Goal: Task Accomplishment & Management: Use online tool/utility

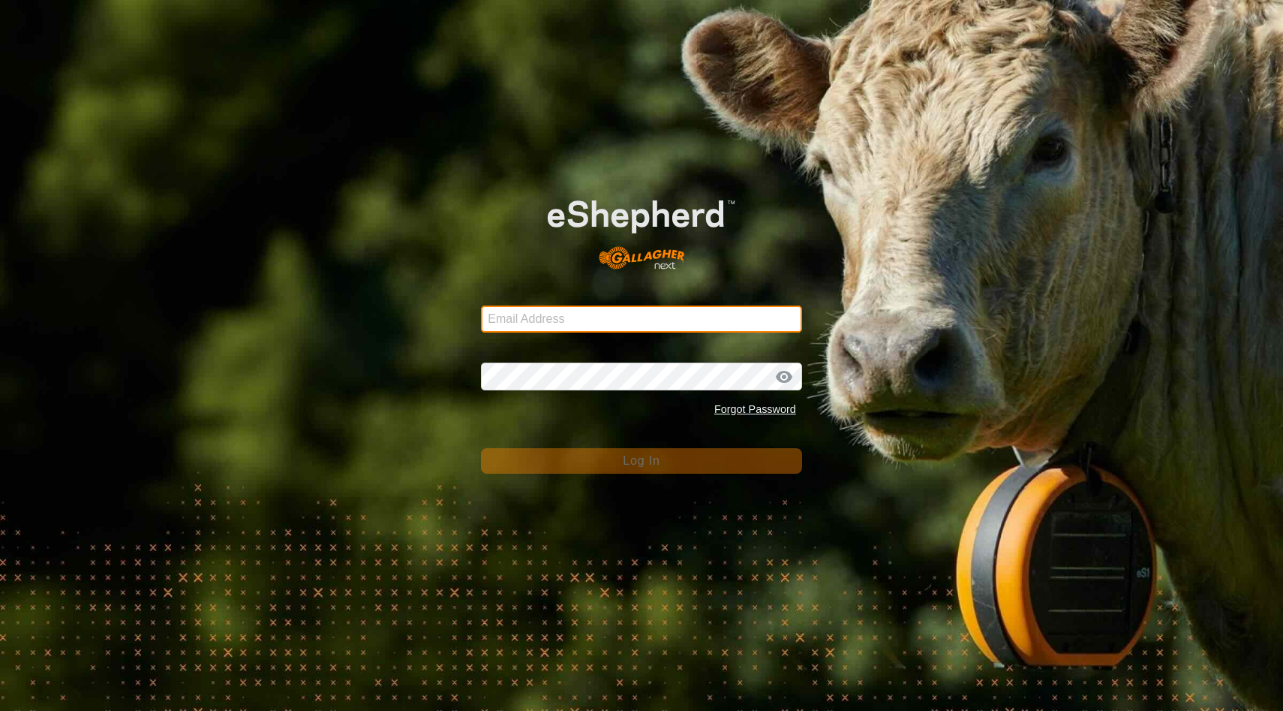
type input "[EMAIL_ADDRESS][DOMAIN_NAME]"
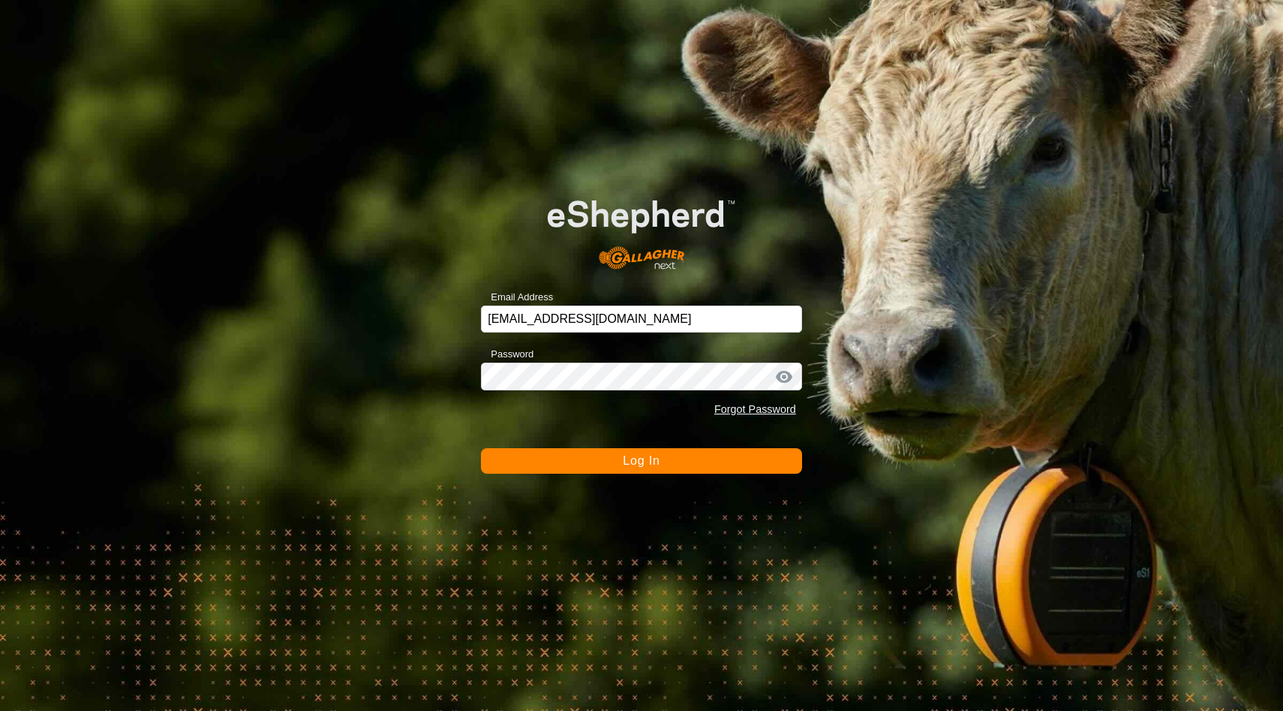
click at [623, 464] on span "Log In" at bounding box center [641, 460] width 37 height 13
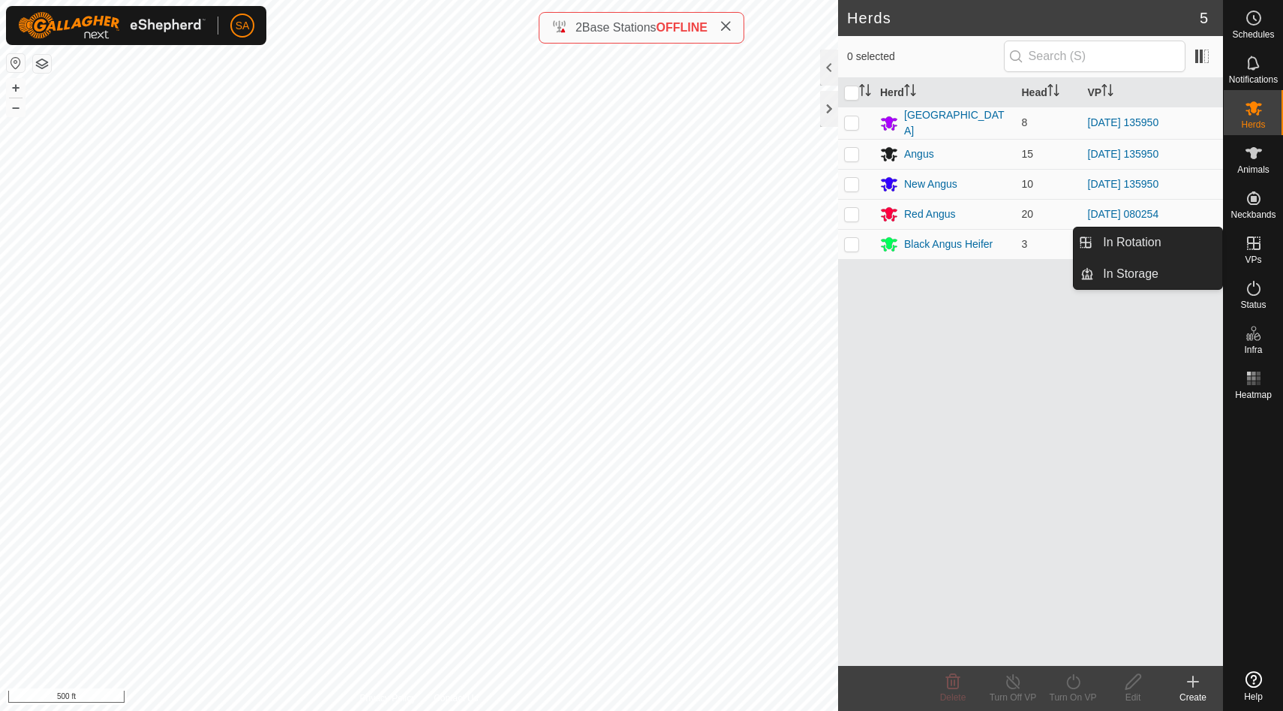
click at [1250, 242] on icon at bounding box center [1254, 243] width 14 height 14
click at [1204, 238] on link "In Rotation" at bounding box center [1158, 242] width 128 height 30
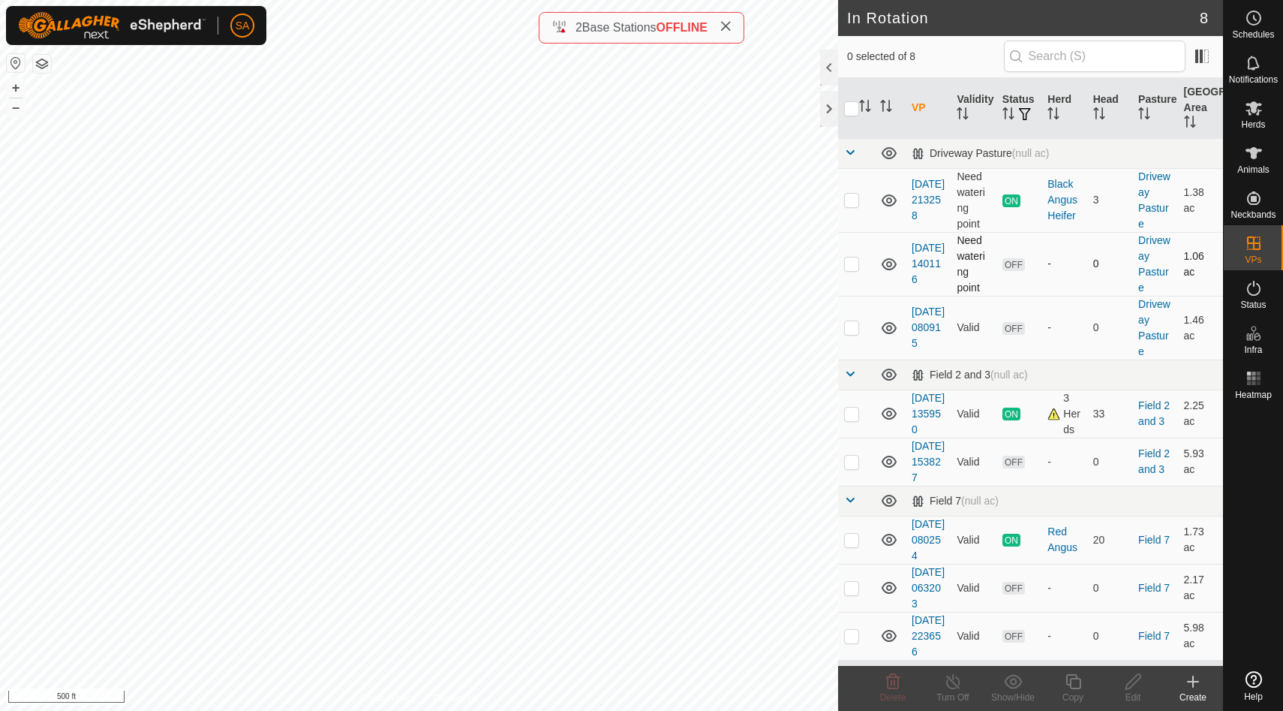
click at [852, 262] on p-checkbox at bounding box center [851, 263] width 15 height 12
checkbox input "false"
click at [850, 202] on p-checkbox at bounding box center [851, 200] width 15 height 12
checkbox input "true"
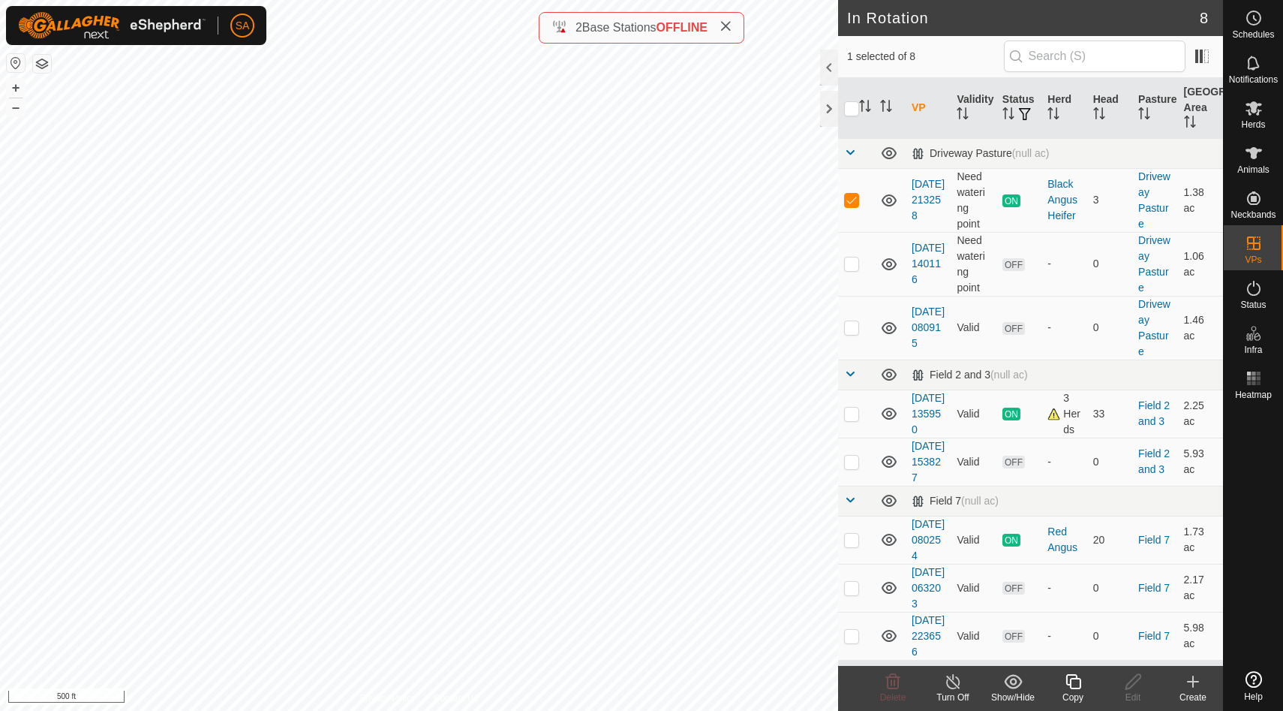
click at [1071, 674] on icon at bounding box center [1072, 681] width 15 height 15
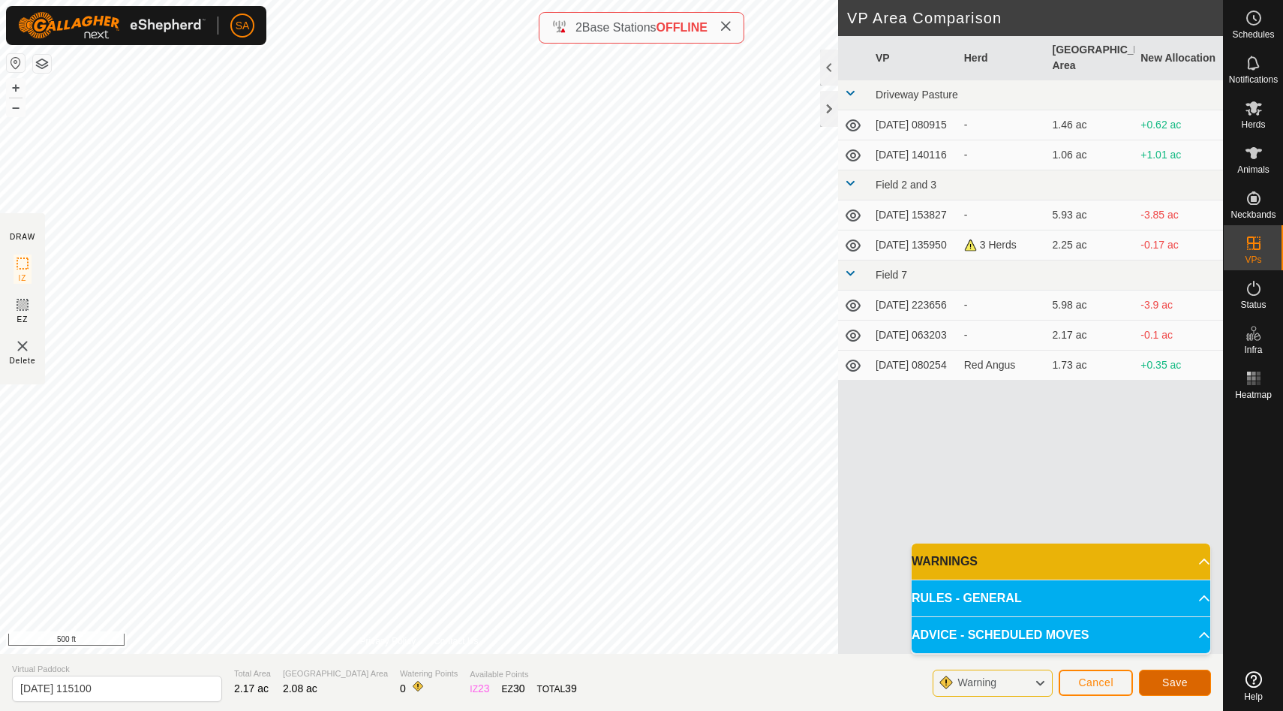
click at [1173, 677] on span "Save" at bounding box center [1175, 682] width 26 height 12
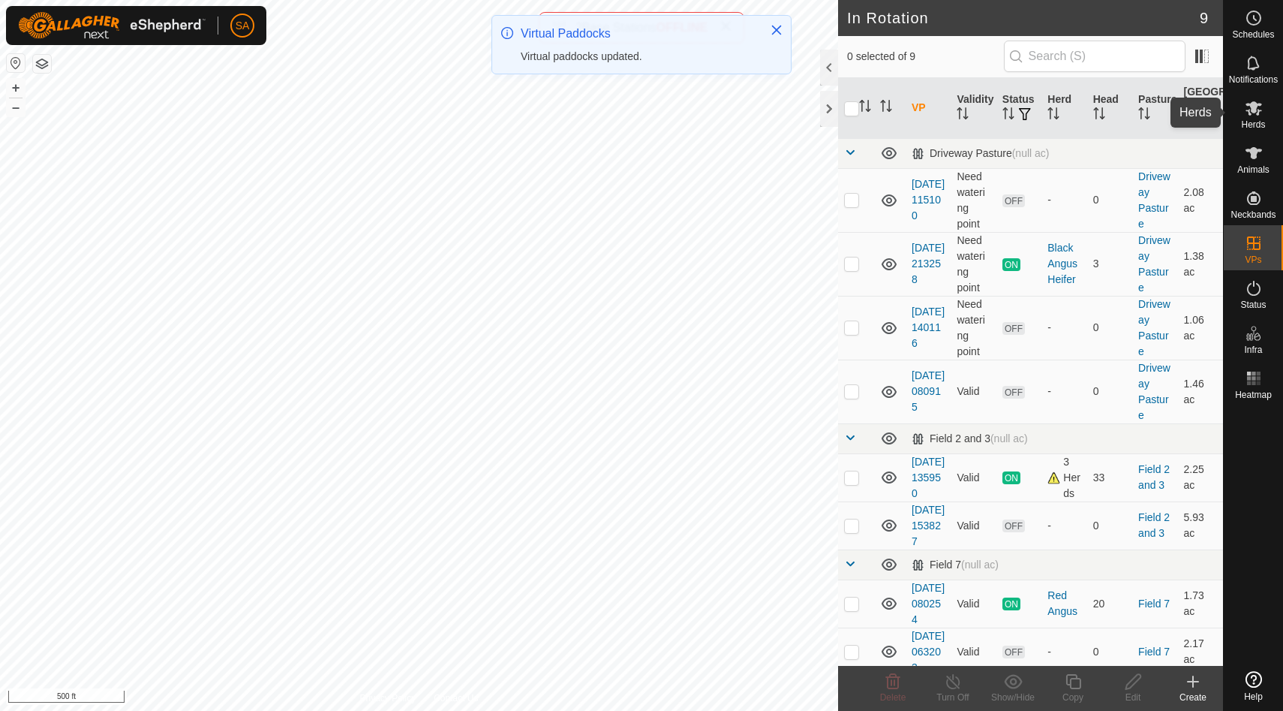
click at [1258, 104] on icon at bounding box center [1254, 108] width 17 height 14
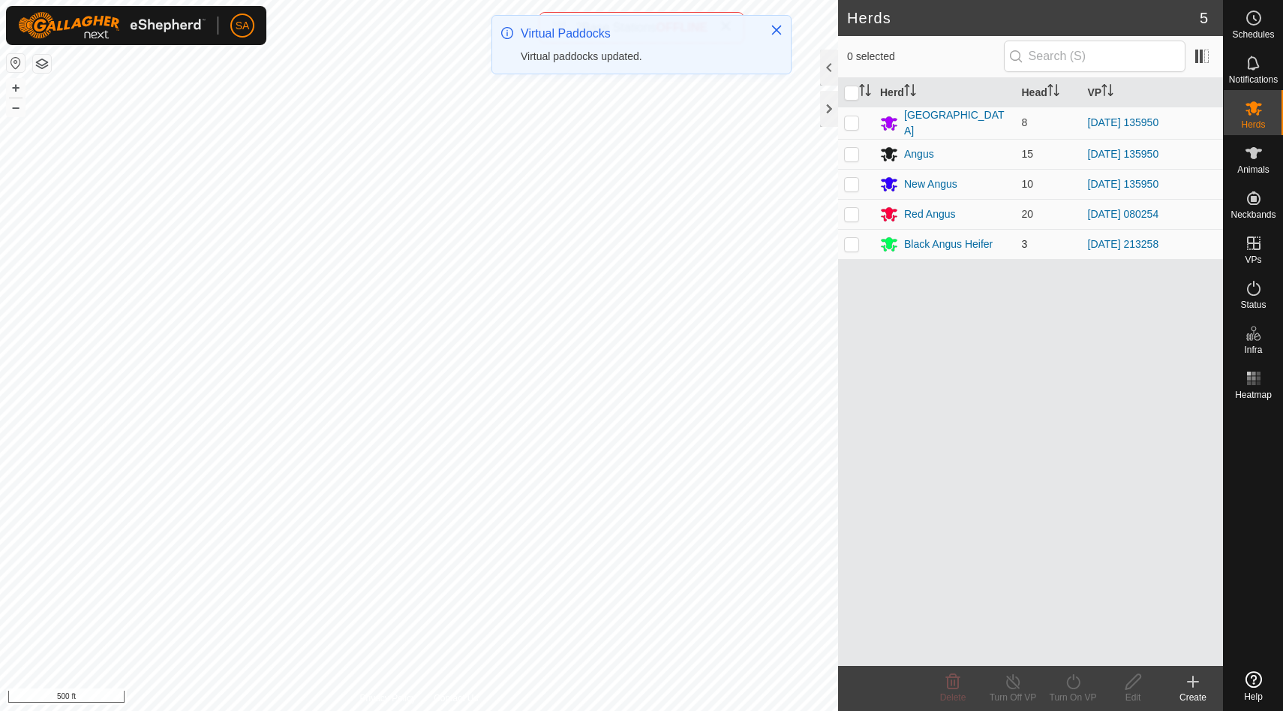
click at [850, 239] on p-checkbox at bounding box center [851, 244] width 15 height 12
checkbox input "true"
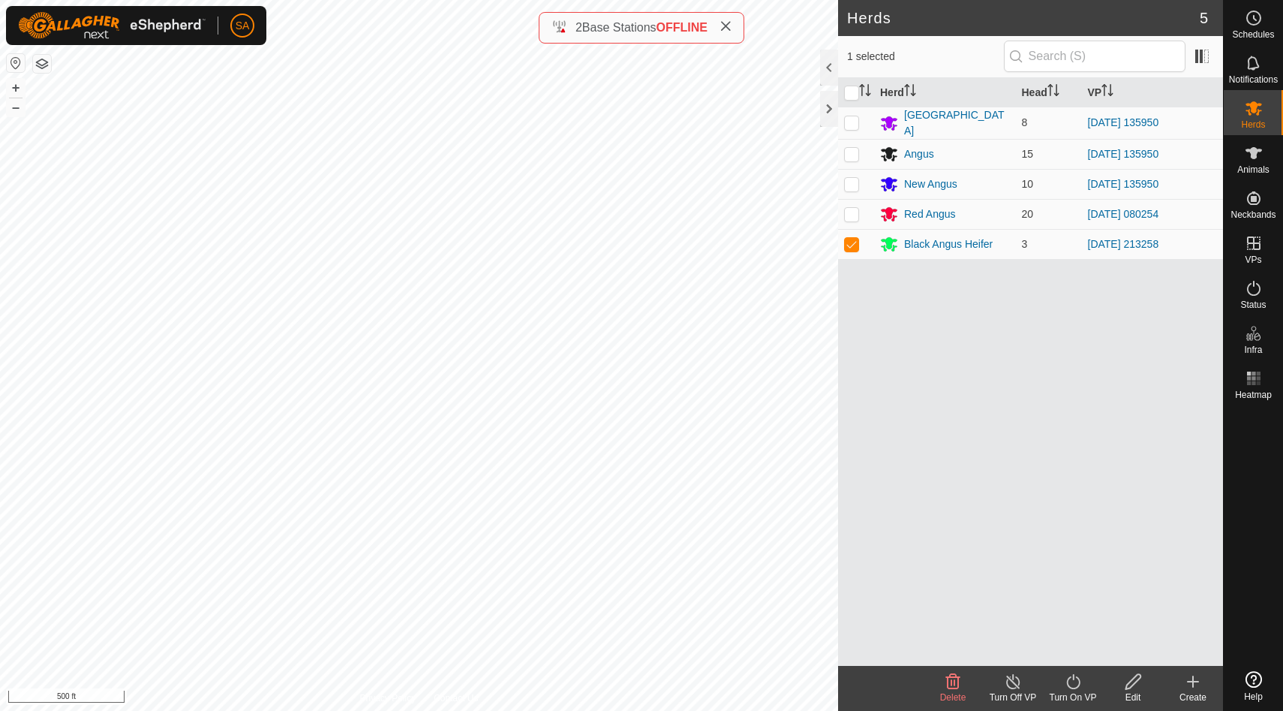
click at [1082, 690] on div "Turn On VP" at bounding box center [1073, 697] width 60 height 14
click at [1071, 651] on link "Now" at bounding box center [1118, 648] width 149 height 30
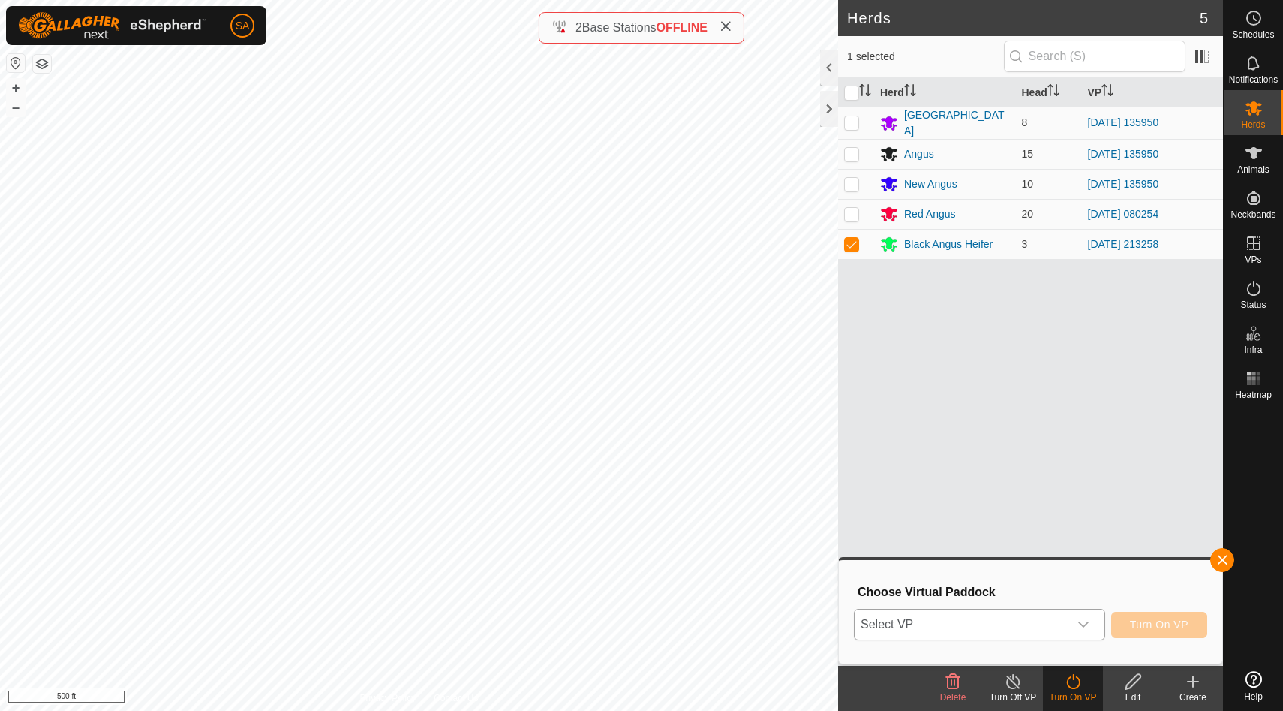
click at [1086, 624] on icon "dropdown trigger" at bounding box center [1083, 624] width 12 height 12
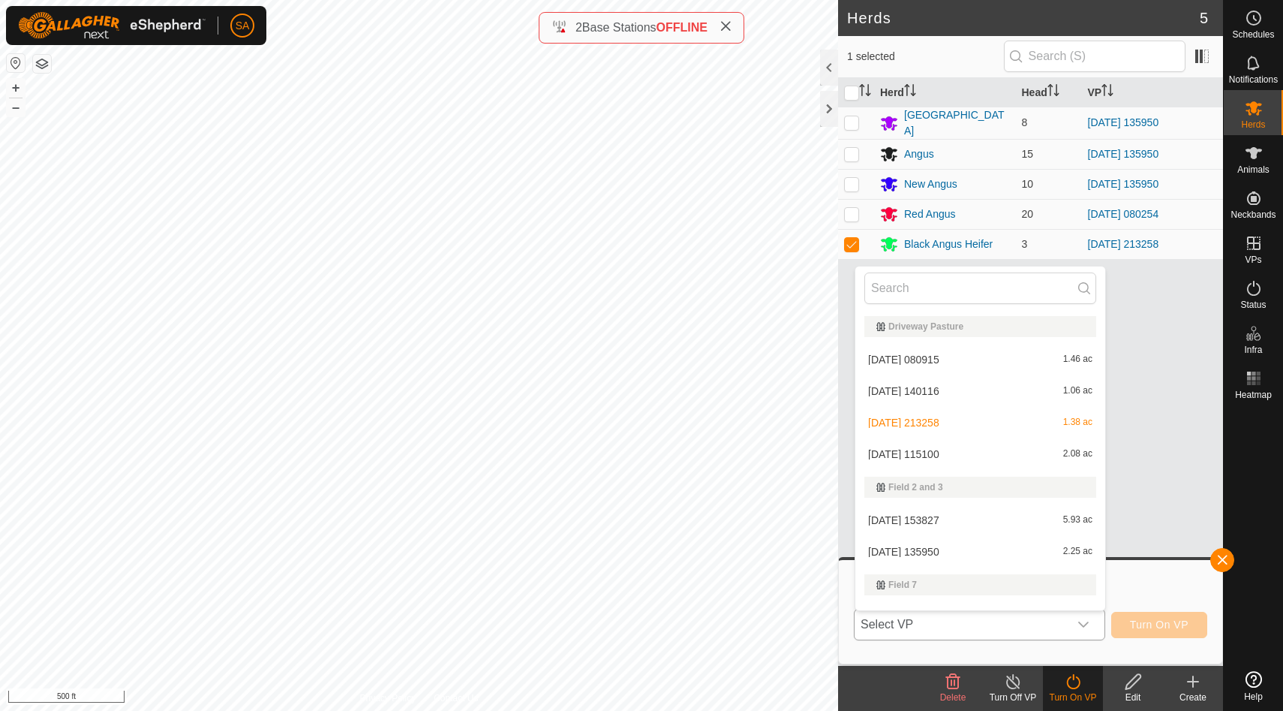
scroll to position [23, 0]
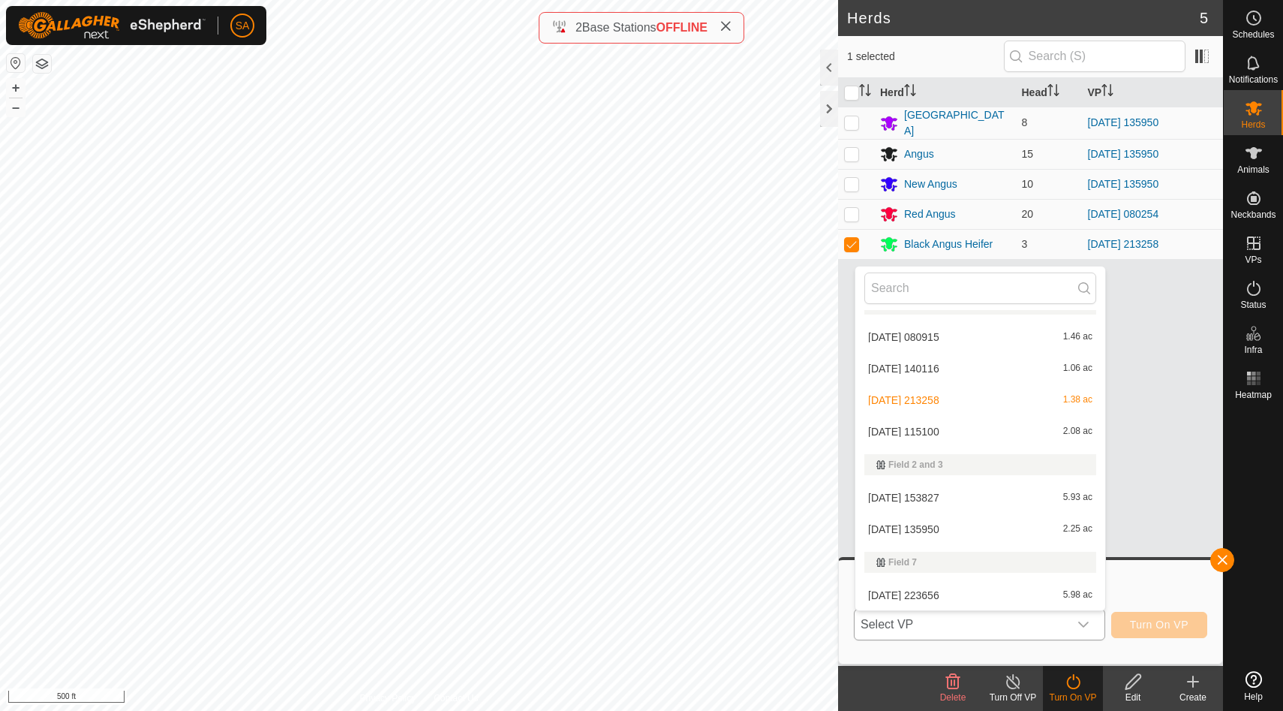
click at [1077, 430] on li "[DATE] 115100 2.08 ac" at bounding box center [980, 431] width 250 height 30
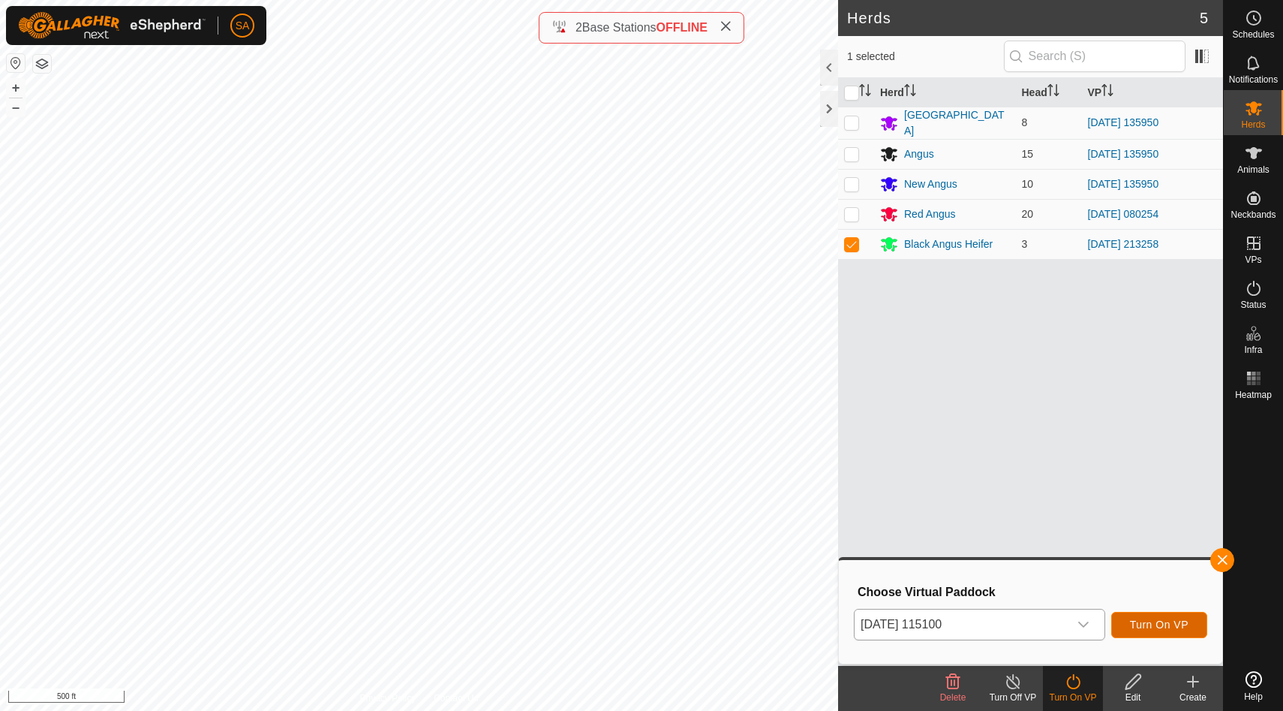
click at [1159, 624] on span "Turn On VP" at bounding box center [1159, 624] width 59 height 12
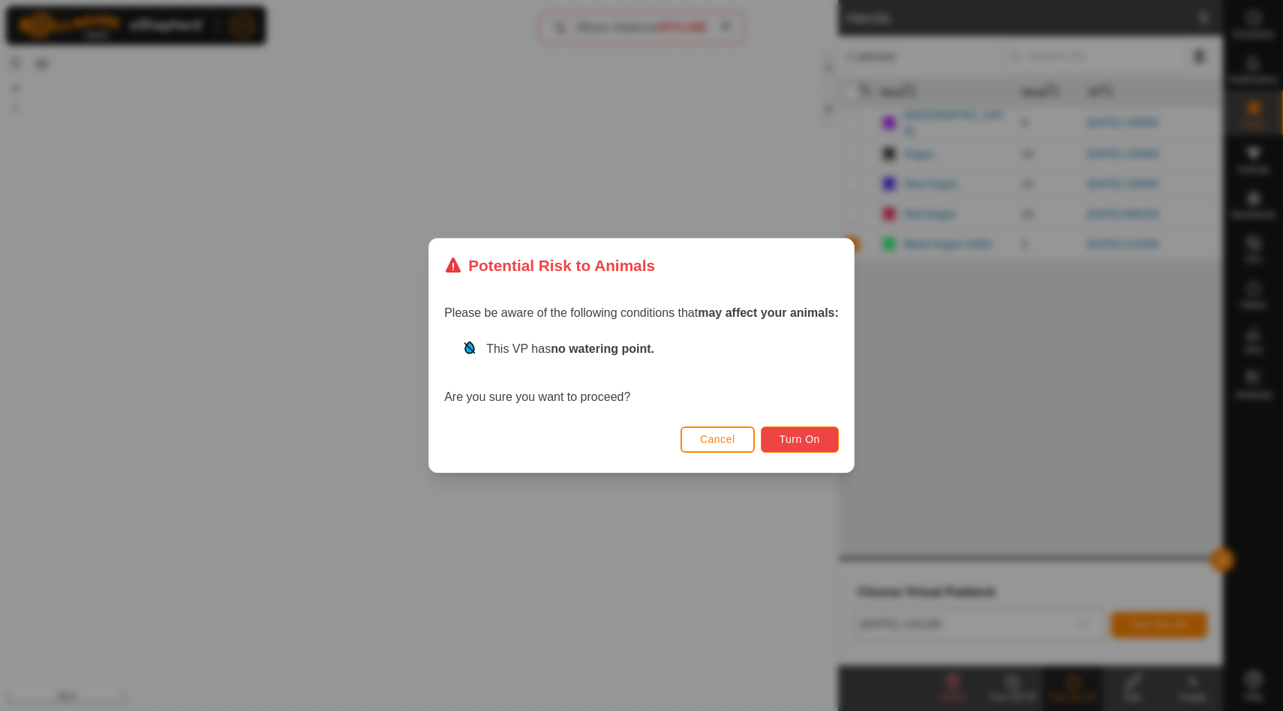
click at [802, 436] on span "Turn On" at bounding box center [800, 439] width 41 height 12
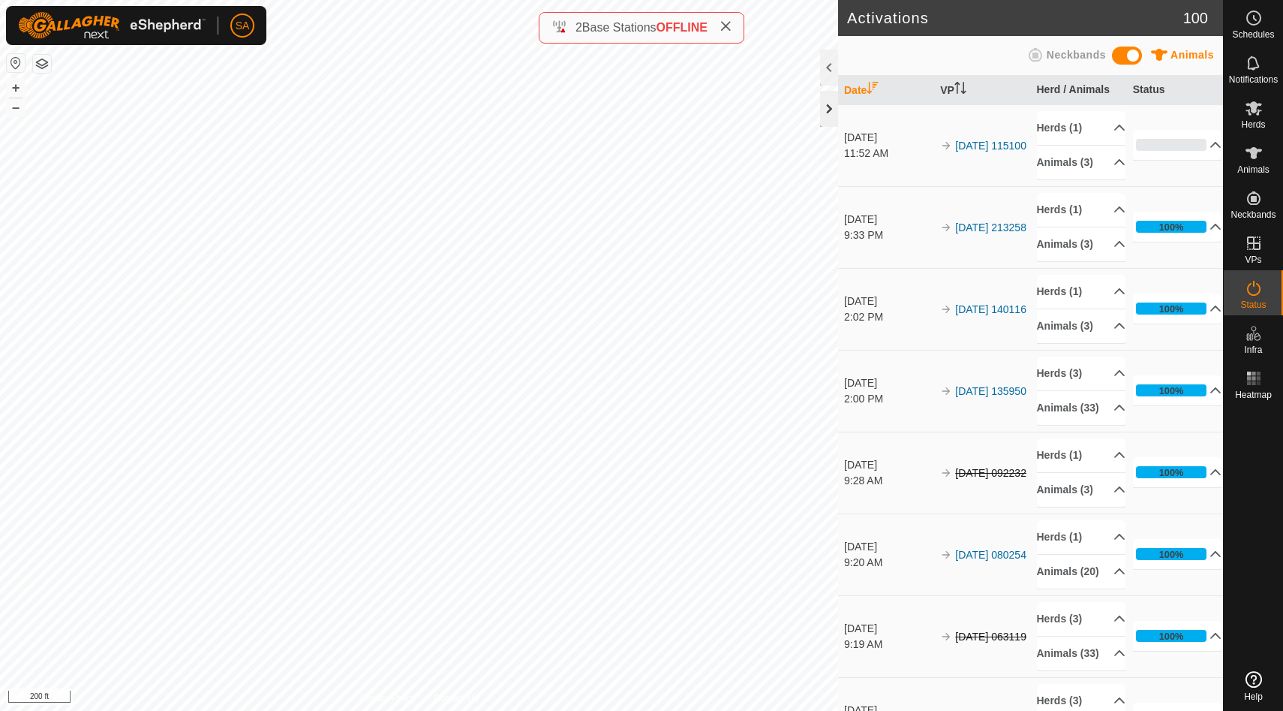
click at [828, 101] on div at bounding box center [829, 109] width 18 height 36
